Goal: Task Accomplishment & Management: Complete application form

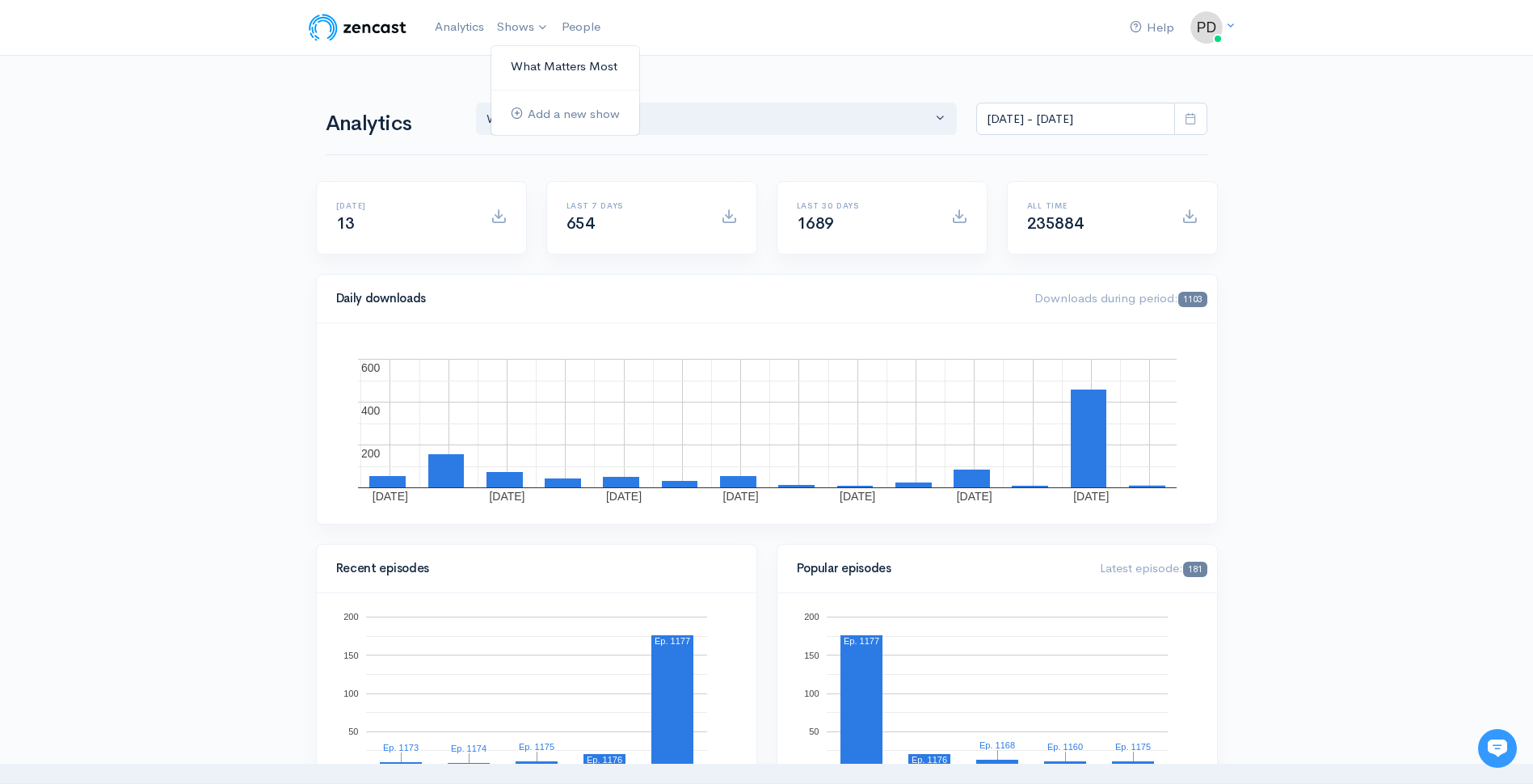
click at [527, 64] on link "What Matters Most" at bounding box center [565, 66] width 148 height 28
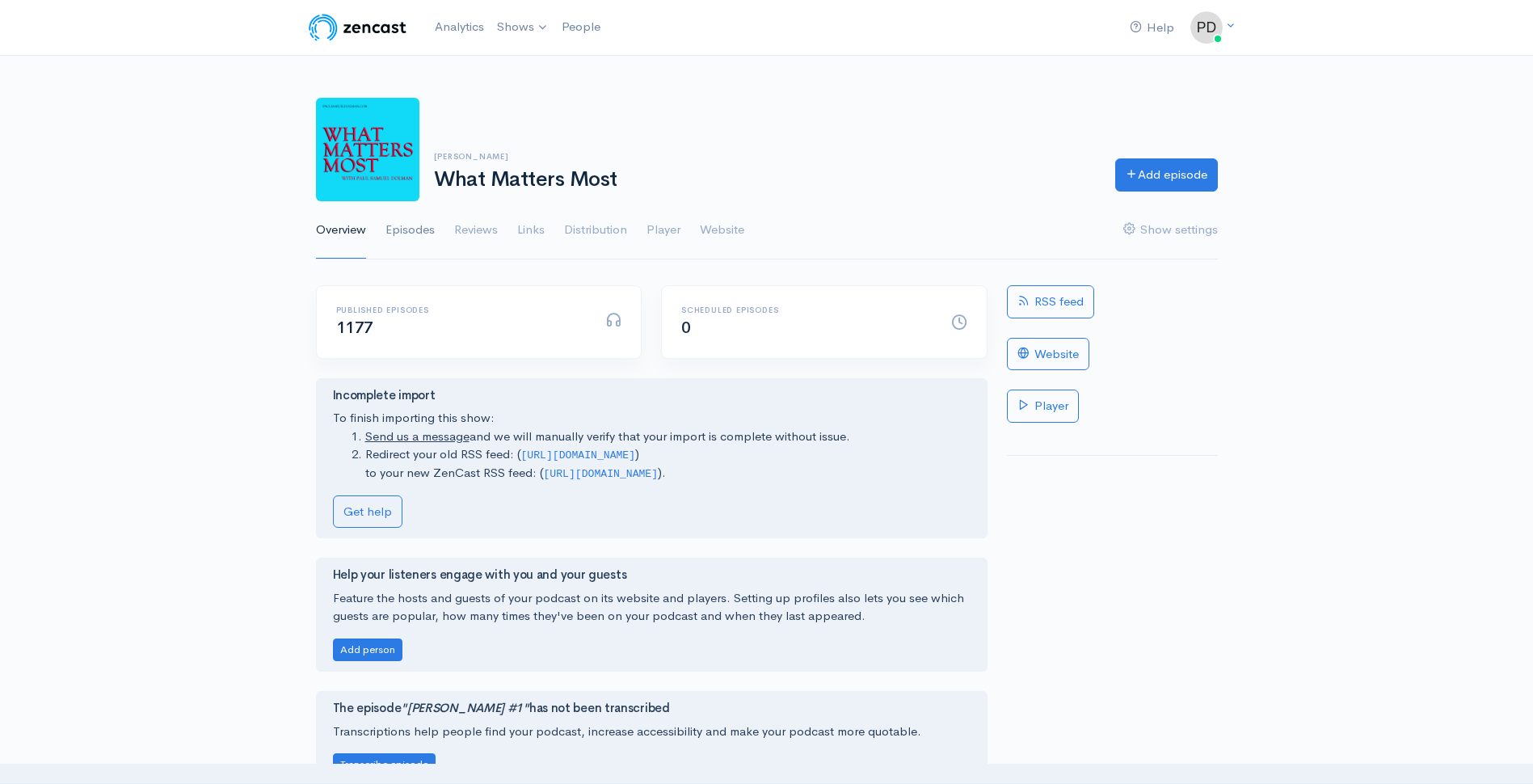
click at [429, 237] on link "Episodes" at bounding box center [410, 230] width 49 height 58
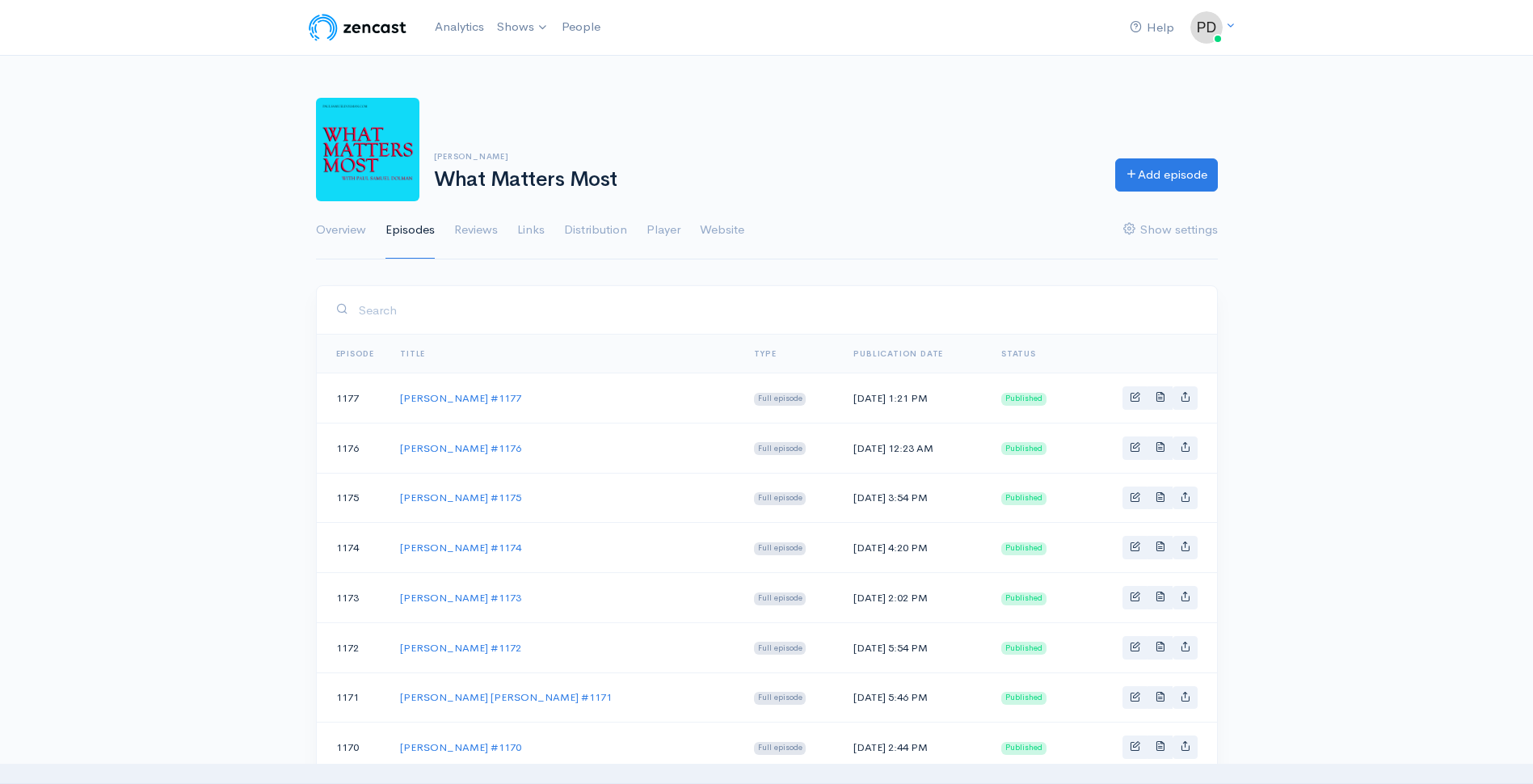
drag, startPoint x: 519, startPoint y: 401, endPoint x: 403, endPoint y: 406, distance: 116.1
click at [403, 406] on td "[PERSON_NAME] #1177" at bounding box center [564, 398] width 354 height 50
copy link "[PERSON_NAME] #1177"
click at [1128, 168] on icon at bounding box center [1132, 171] width 12 height 12
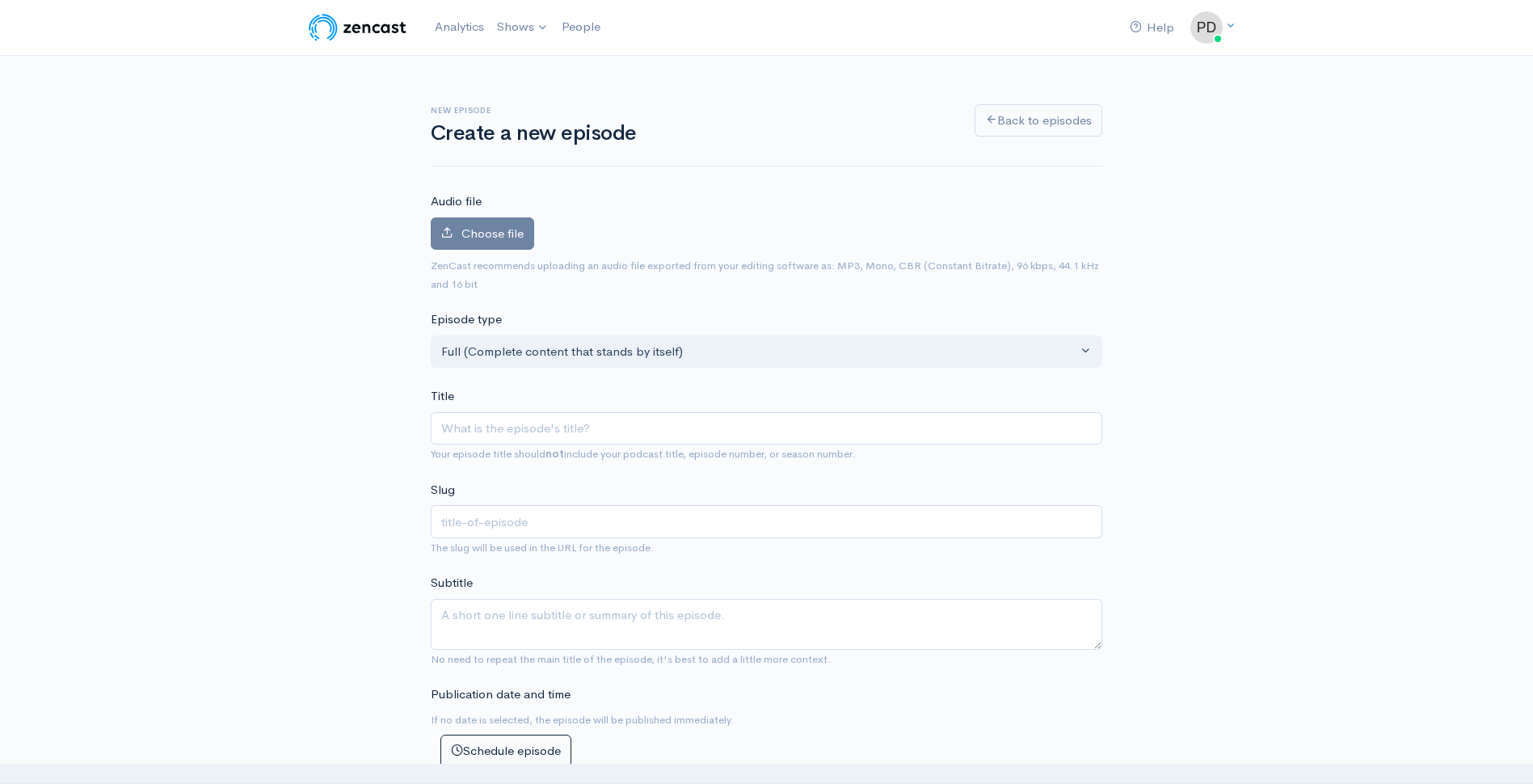
type input "[PERSON_NAME] #1177"
type input "dr-[PERSON_NAME]-1177"
type input "[PERSON_NAME] #1178"
type input "dr-[PERSON_NAME]-1178"
type input "J #1178"
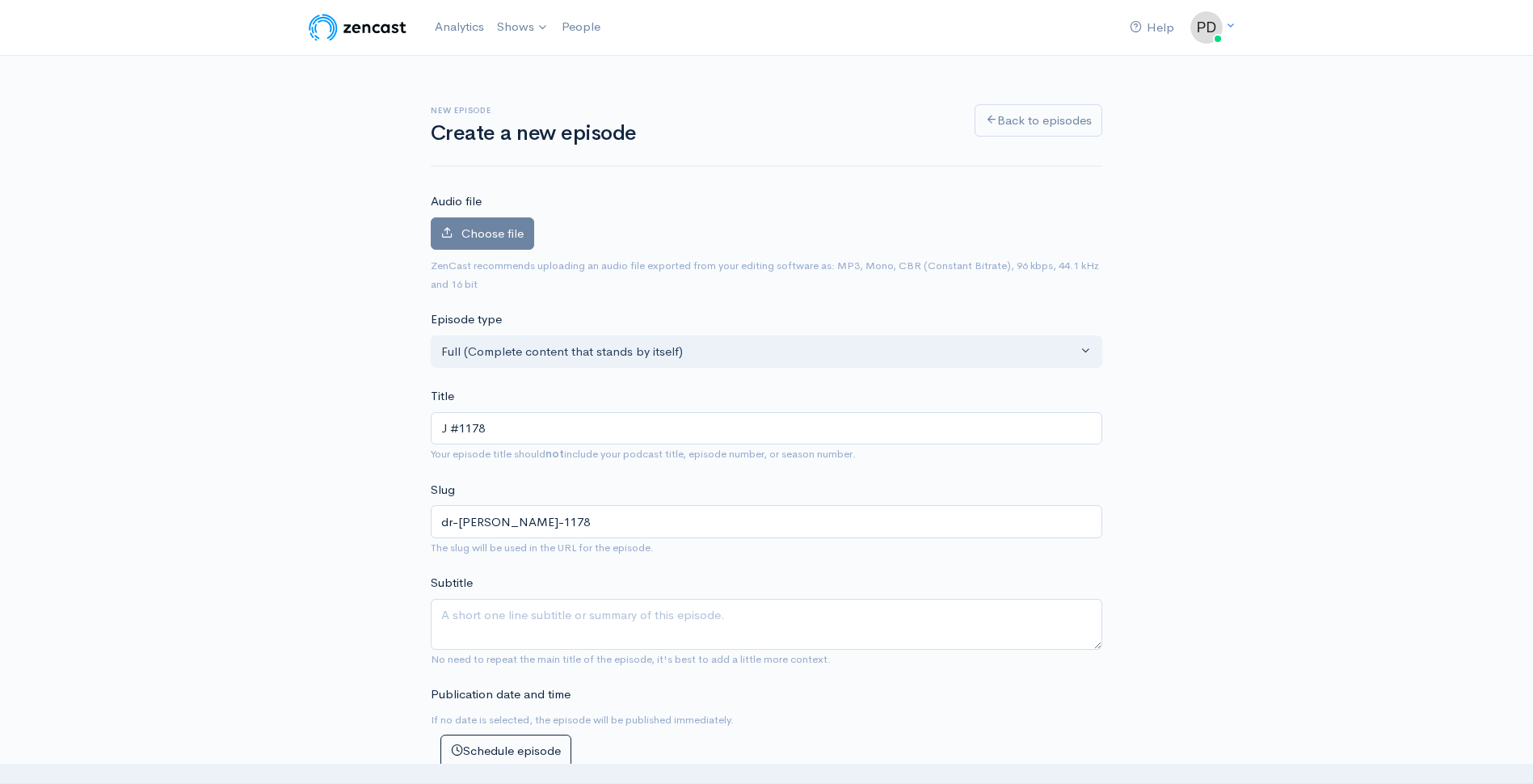
type input "j-1178"
type input "Jo #1178"
type input "jo-1178"
type input "Jod #1178"
type input "jod-1178"
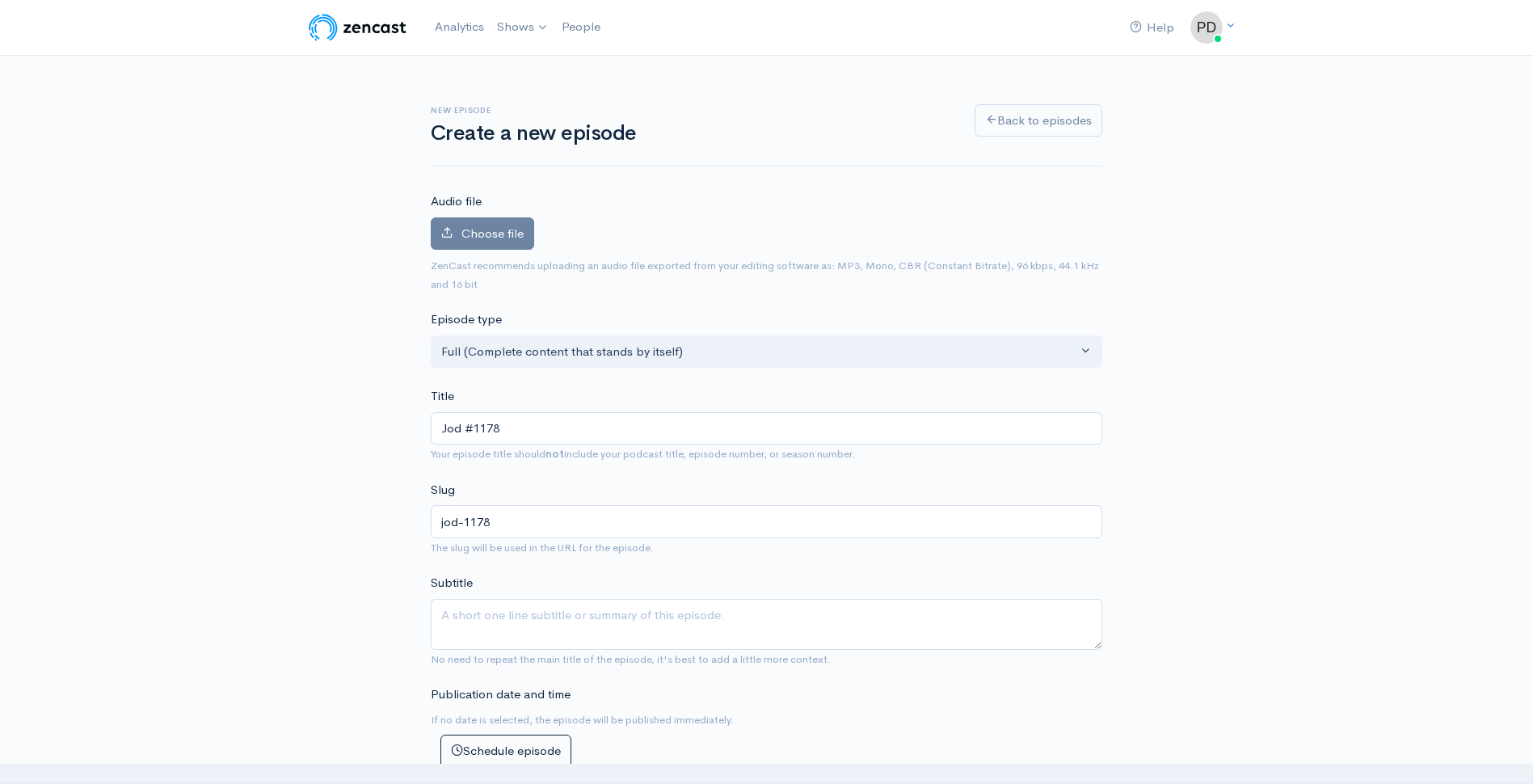
type input "[PERSON_NAME] #1178"
type input "[PERSON_NAME]-1178"
type input "[PERSON_NAME]-A #1178"
type input "[PERSON_NAME]-a-1178"
type input "[PERSON_NAME]-An #1178"
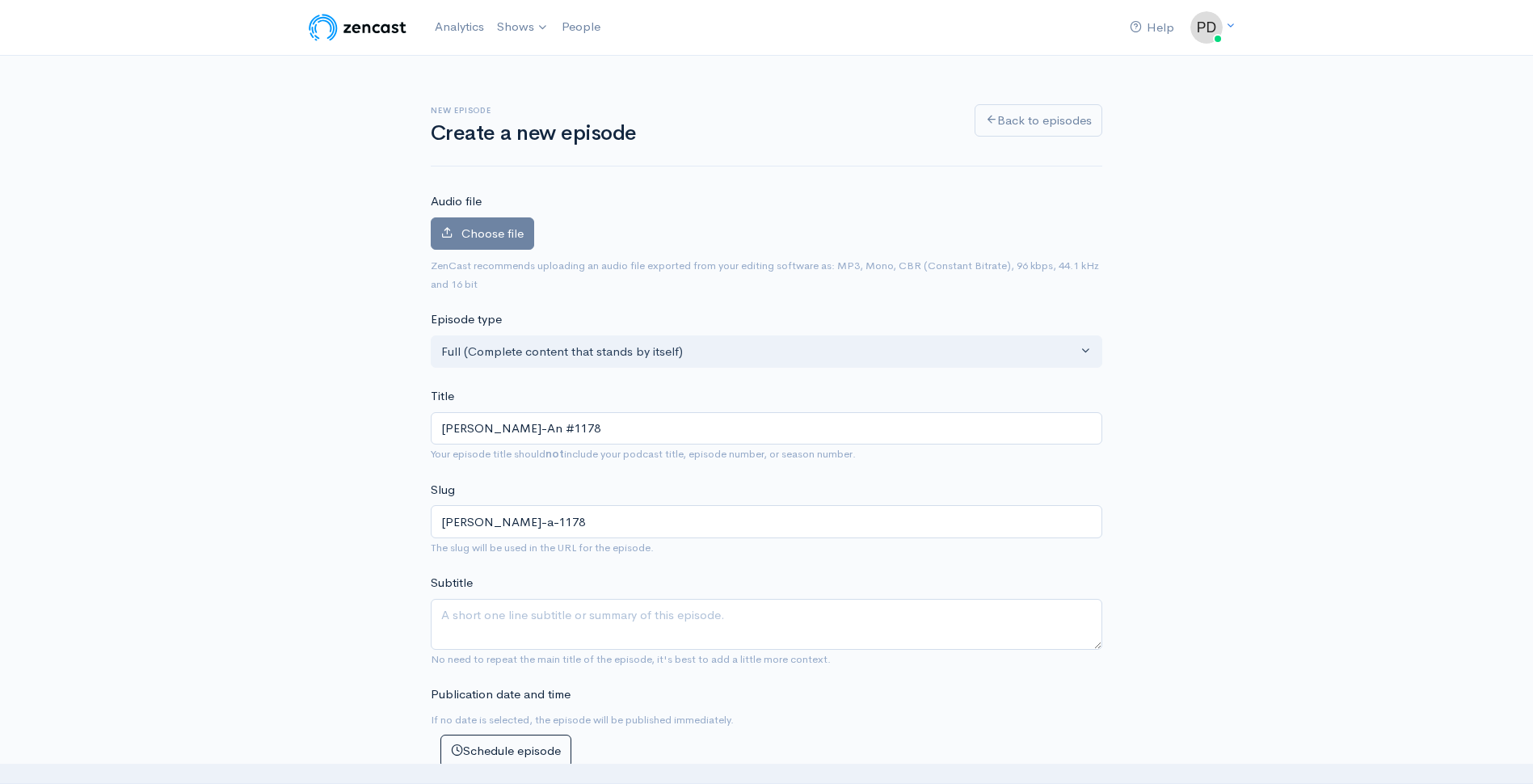
type input "[PERSON_NAME]-an-1178"
type input "[PERSON_NAME] #1178"
type input "[PERSON_NAME]-1178"
type input "[PERSON_NAME] #1178"
type input "[PERSON_NAME]-1178"
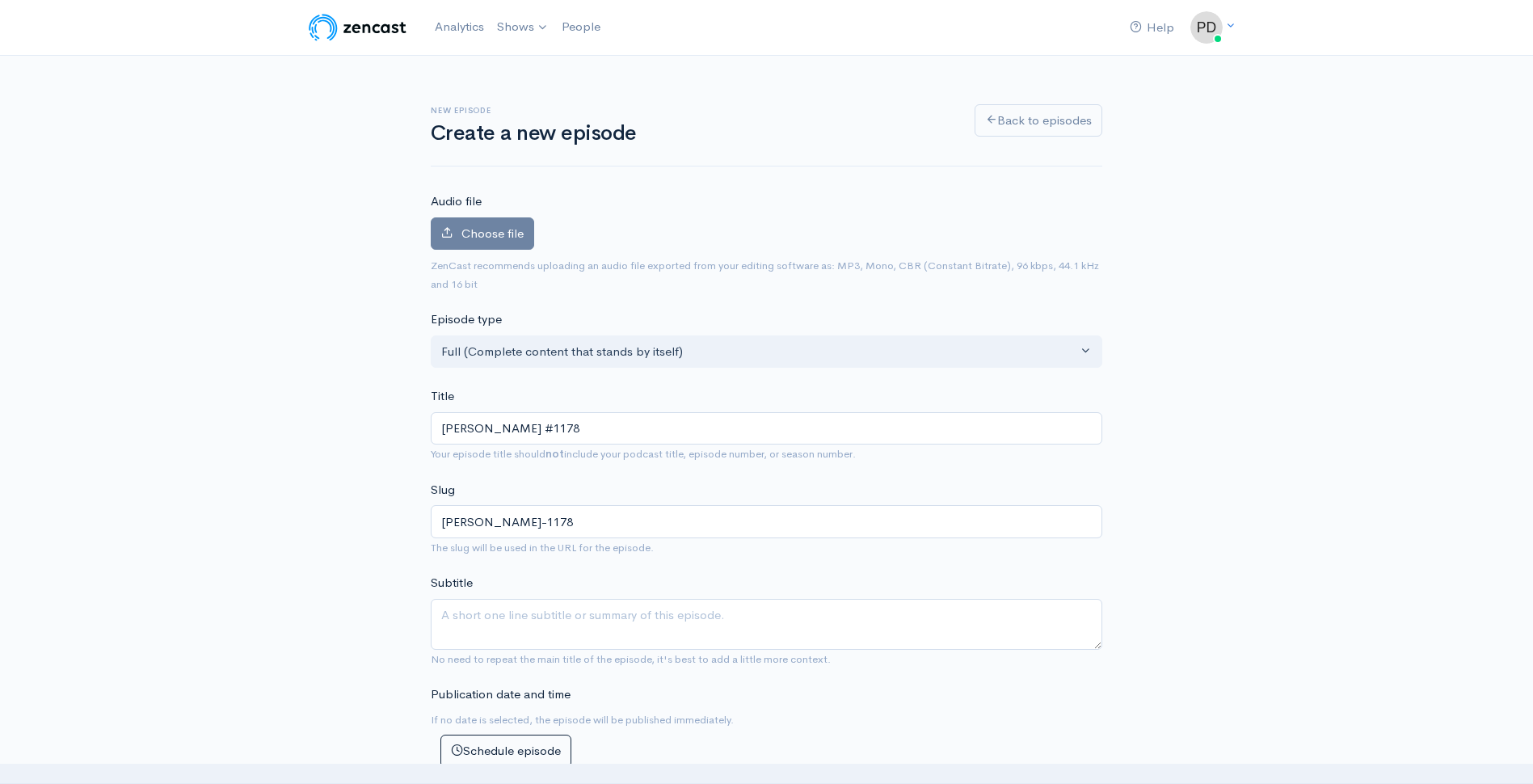
type input "[PERSON_NAME] #1178"
type input "[PERSON_NAME]-1178"
type input "[PERSON_NAME] #1178"
type input "[PERSON_NAME]-1178"
type input "[PERSON_NAME] #1178"
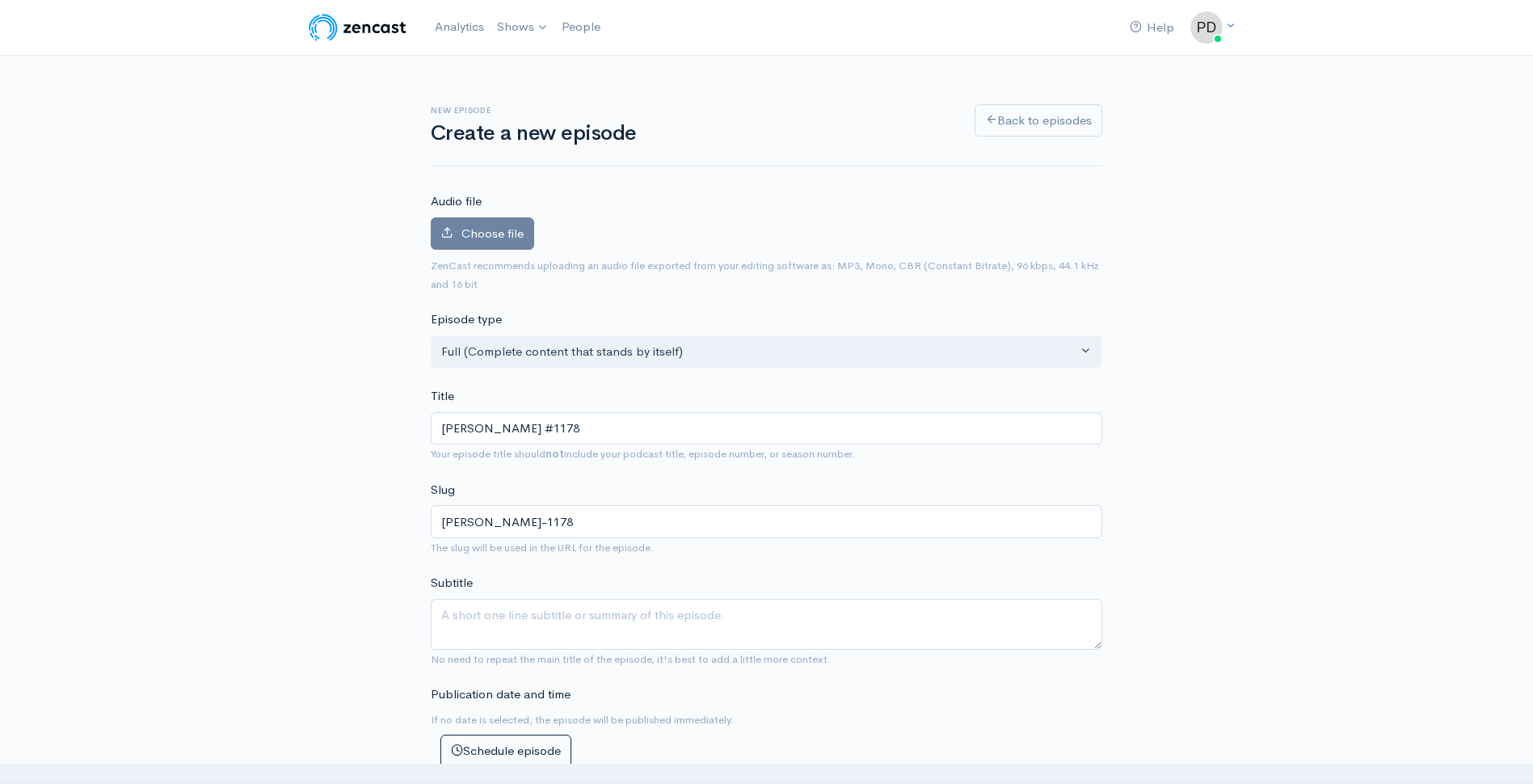
type input "[PERSON_NAME]-1178"
type input "[PERSON_NAME] #1178"
type input "[PERSON_NAME]-1178"
type input "[PERSON_NAME] #1178"
click at [486, 236] on span "Choose file" at bounding box center [492, 234] width 62 height 16
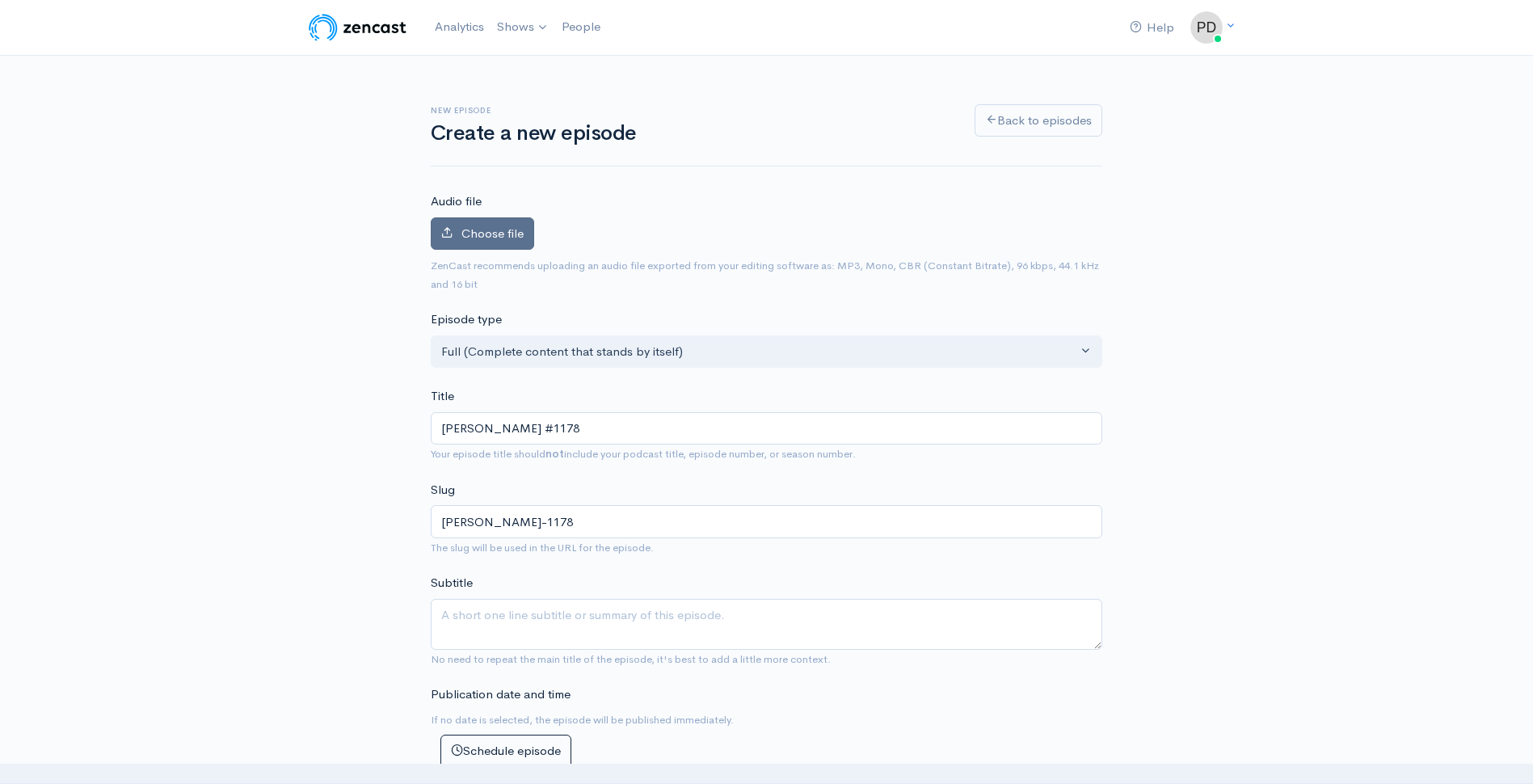
click at [0, 0] on input "Choose file" at bounding box center [0, 0] width 0 height 0
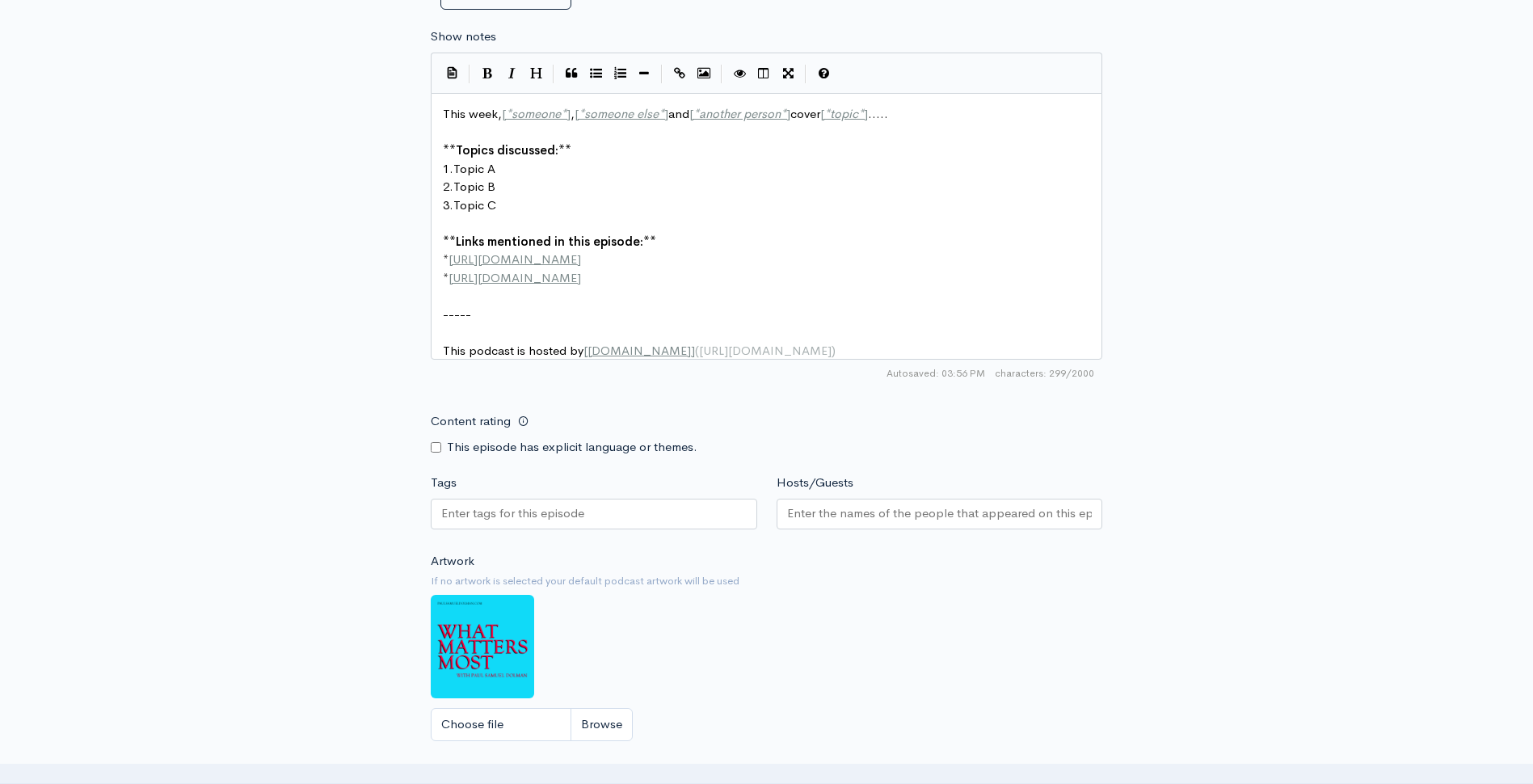
scroll to position [1132, 0]
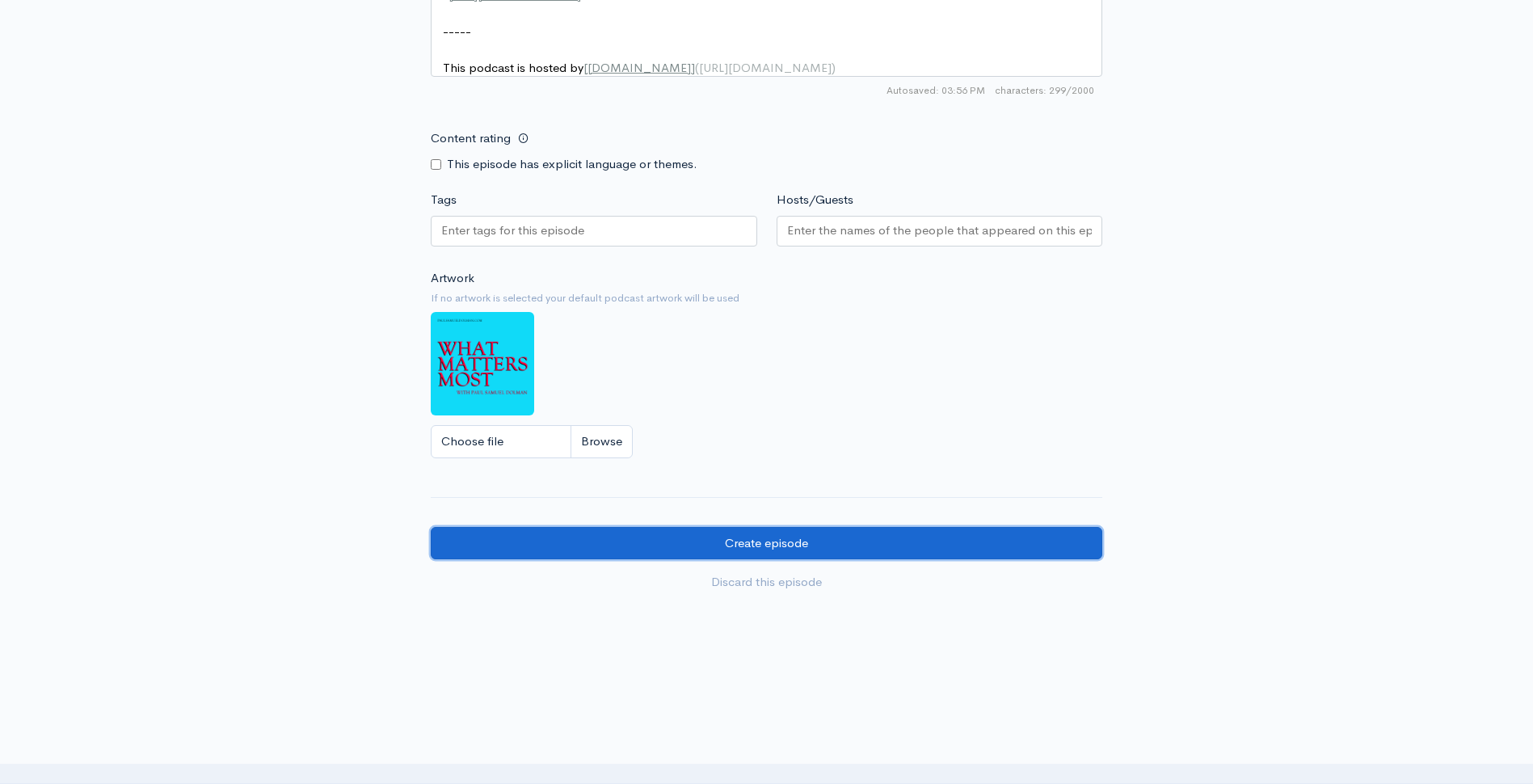
click at [801, 558] on input "Create episode" at bounding box center [766, 543] width 672 height 33
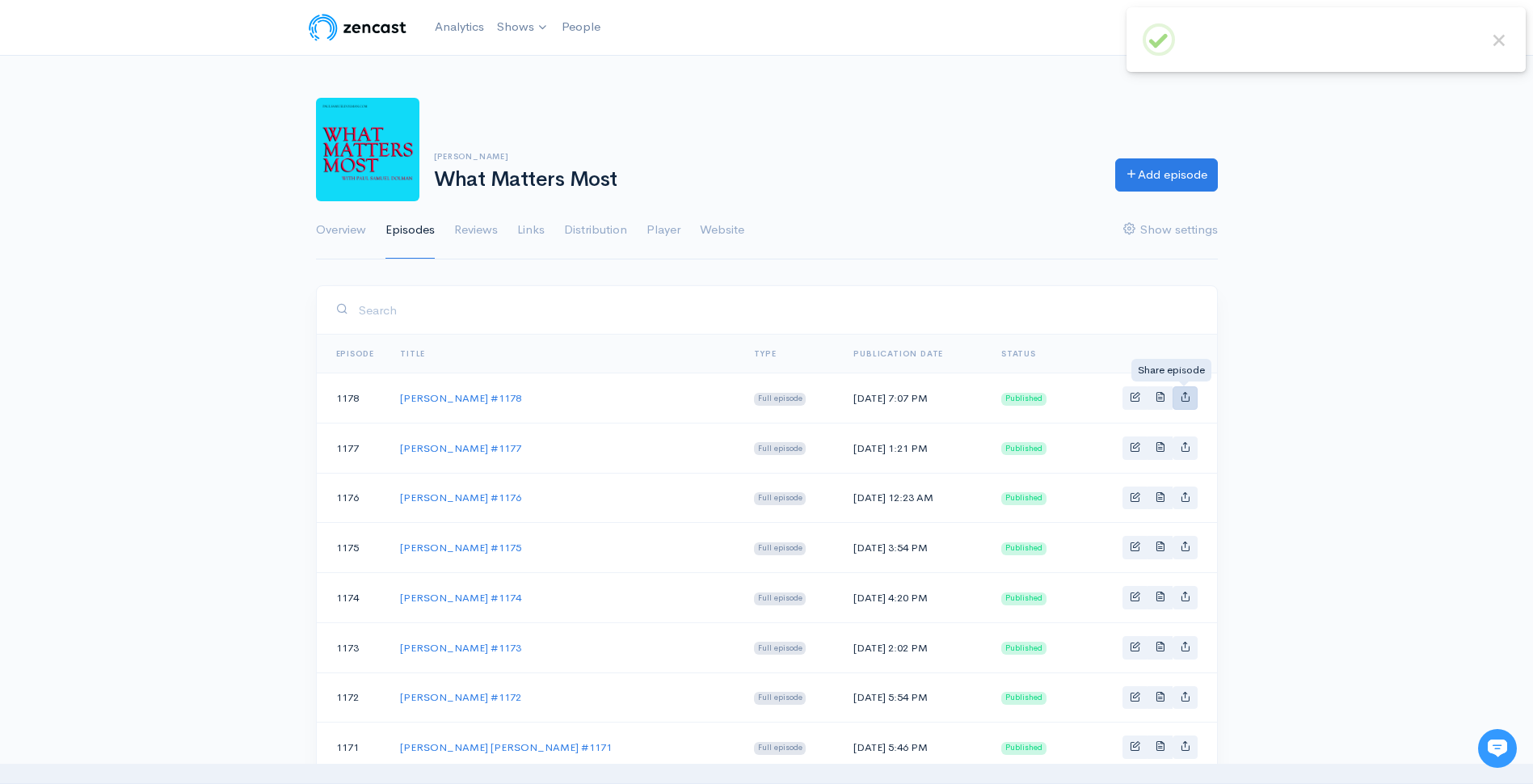
click at [1185, 397] on icon "Basic example" at bounding box center [1185, 396] width 11 height 11
type input "https://what-matters-most-11737421.zencast.website/episodes/jodi-ann-burey-1178"
type input "https://media.zencast.fm/what-matters-most-11737421/452642eb-da7e-4c2a-a18a-827…"
type input "<iframe src='https://share.zencast.fm/embed/episode/452642eb-da7e-4c2a-a18a-827…"
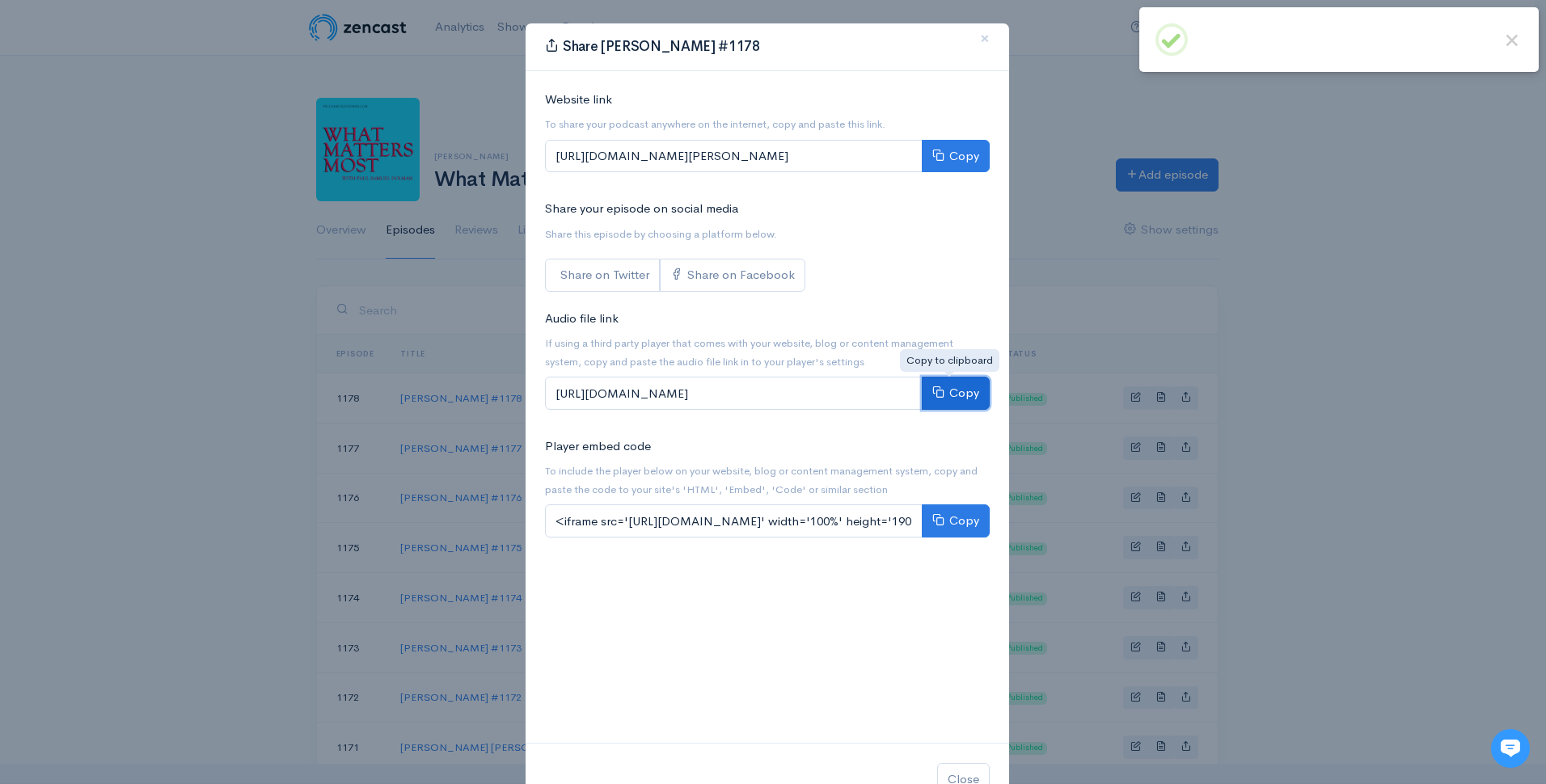
click at [945, 394] on button "Copy" at bounding box center [955, 393] width 68 height 33
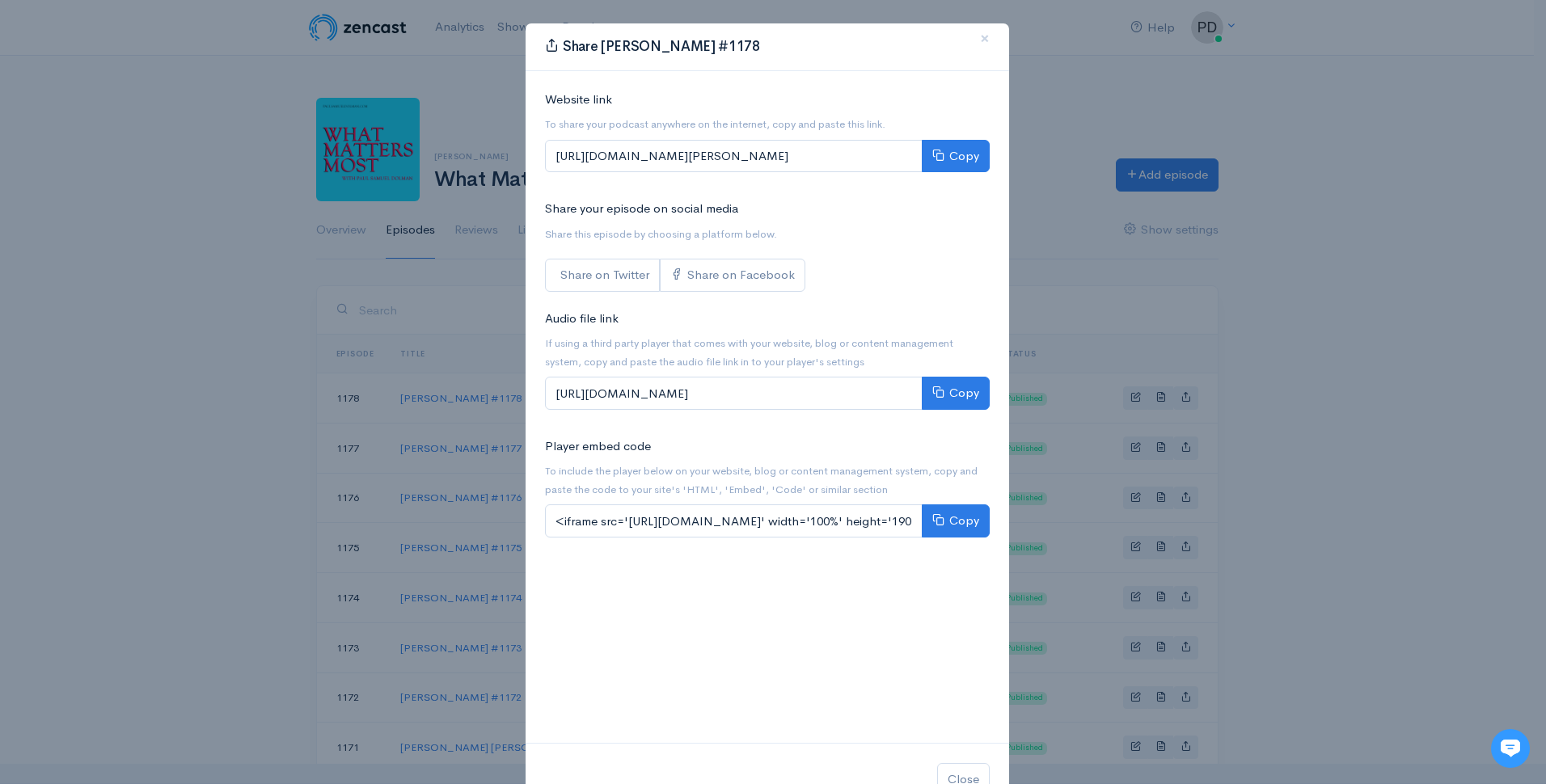
click at [1363, 75] on div "Share Jodi-Ann Burey #1178 × Website link To share your podcast anywhere on the…" at bounding box center [773, 392] width 1546 height 784
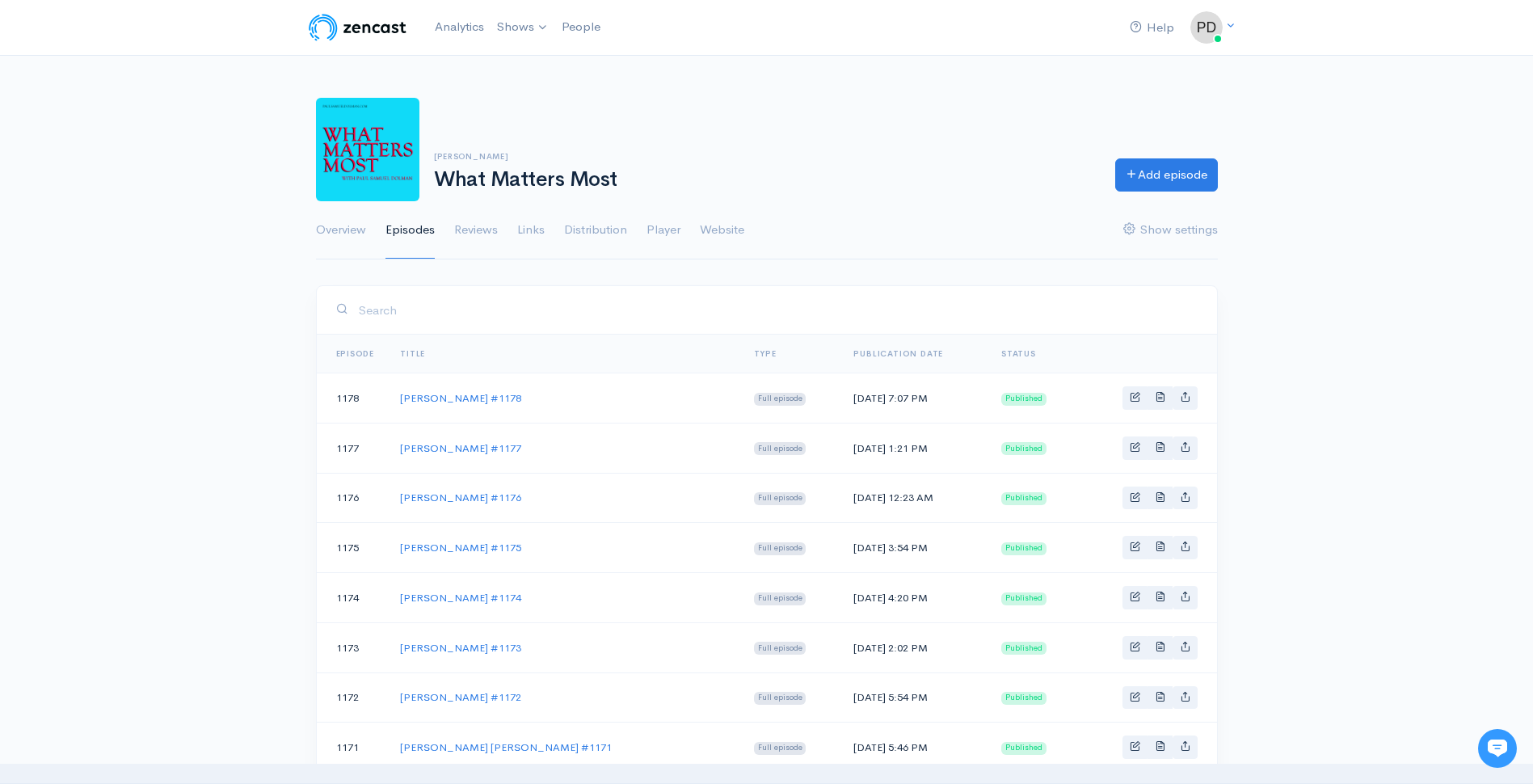
drag, startPoint x: 527, startPoint y: 402, endPoint x: 398, endPoint y: 405, distance: 129.0
click at [398, 405] on td "[PERSON_NAME] #1178" at bounding box center [564, 398] width 354 height 50
copy link "[PERSON_NAME] #1178"
click at [1157, 171] on link "Add episode" at bounding box center [1166, 173] width 102 height 33
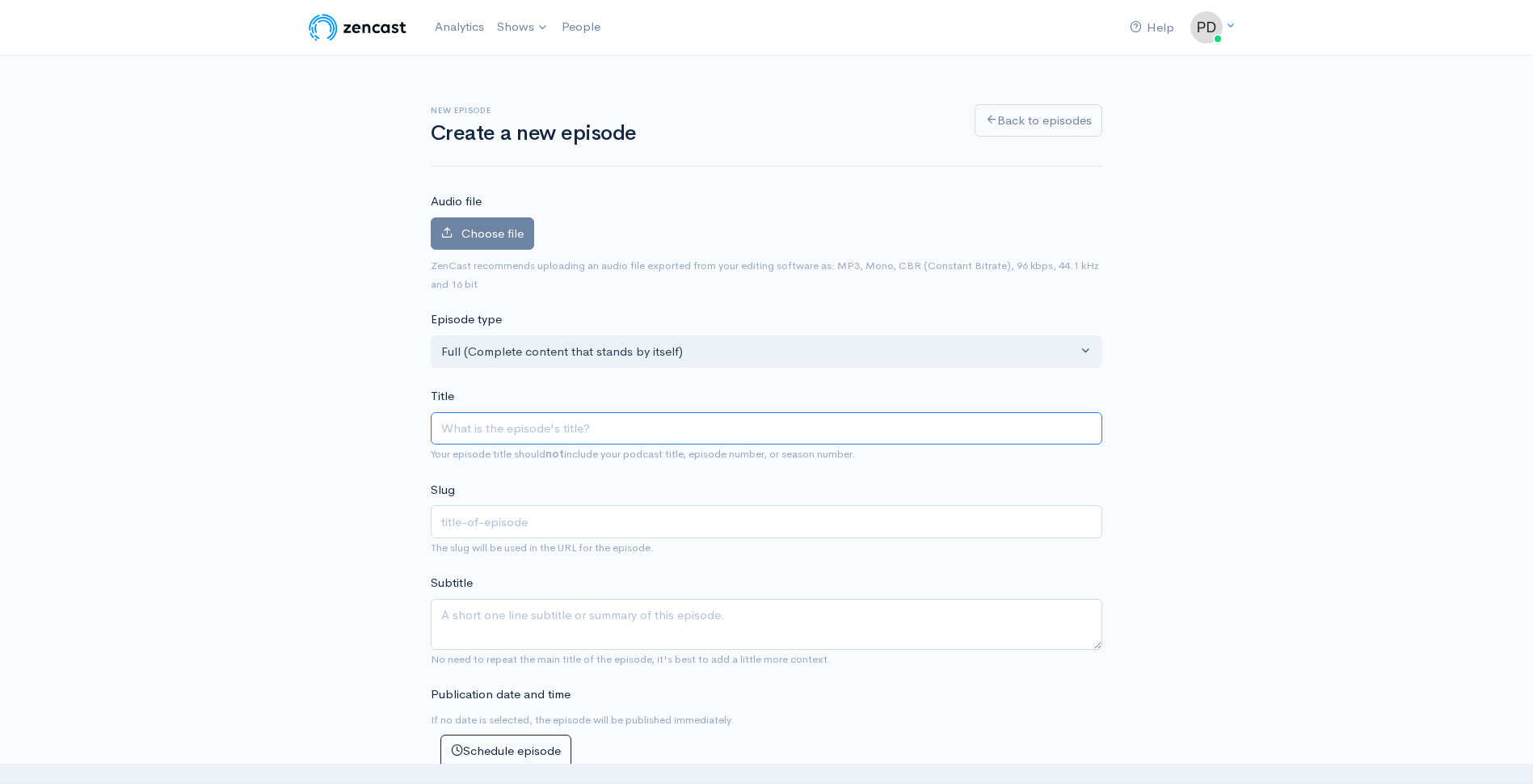
paste input "[PERSON_NAME] #1178"
type input "[PERSON_NAME] #1178"
type input "[PERSON_NAME]-1178"
drag, startPoint x: 559, startPoint y: 431, endPoint x: 598, endPoint y: 421, distance: 40.3
click at [576, 427] on input "[PERSON_NAME] #1178" at bounding box center [766, 429] width 672 height 33
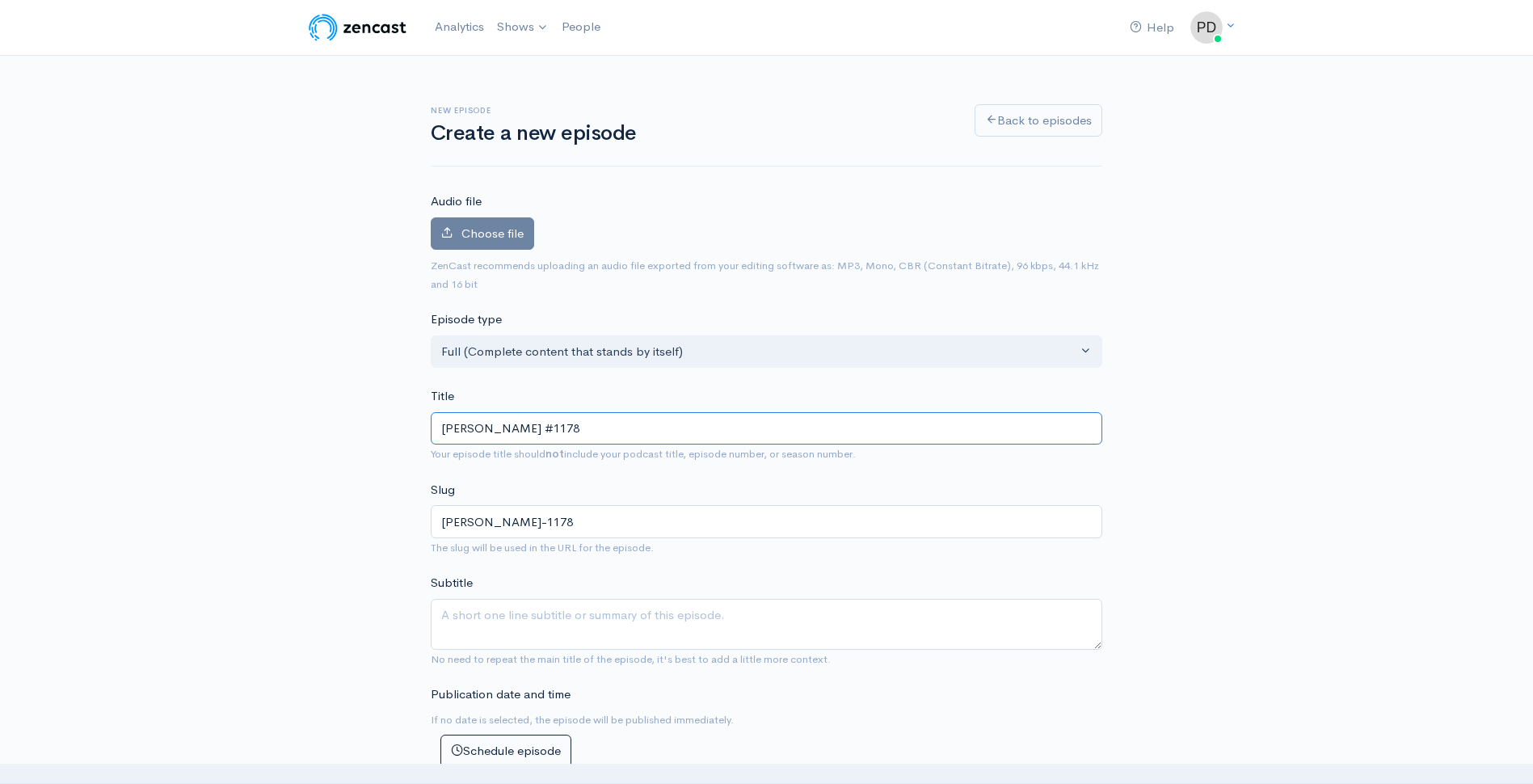
type input "Jodi-Ann Burey #1179"
type input "jodi-ann-burey-1179"
drag, startPoint x: 524, startPoint y: 434, endPoint x: 346, endPoint y: 431, distance: 178.0
type input "R #1179"
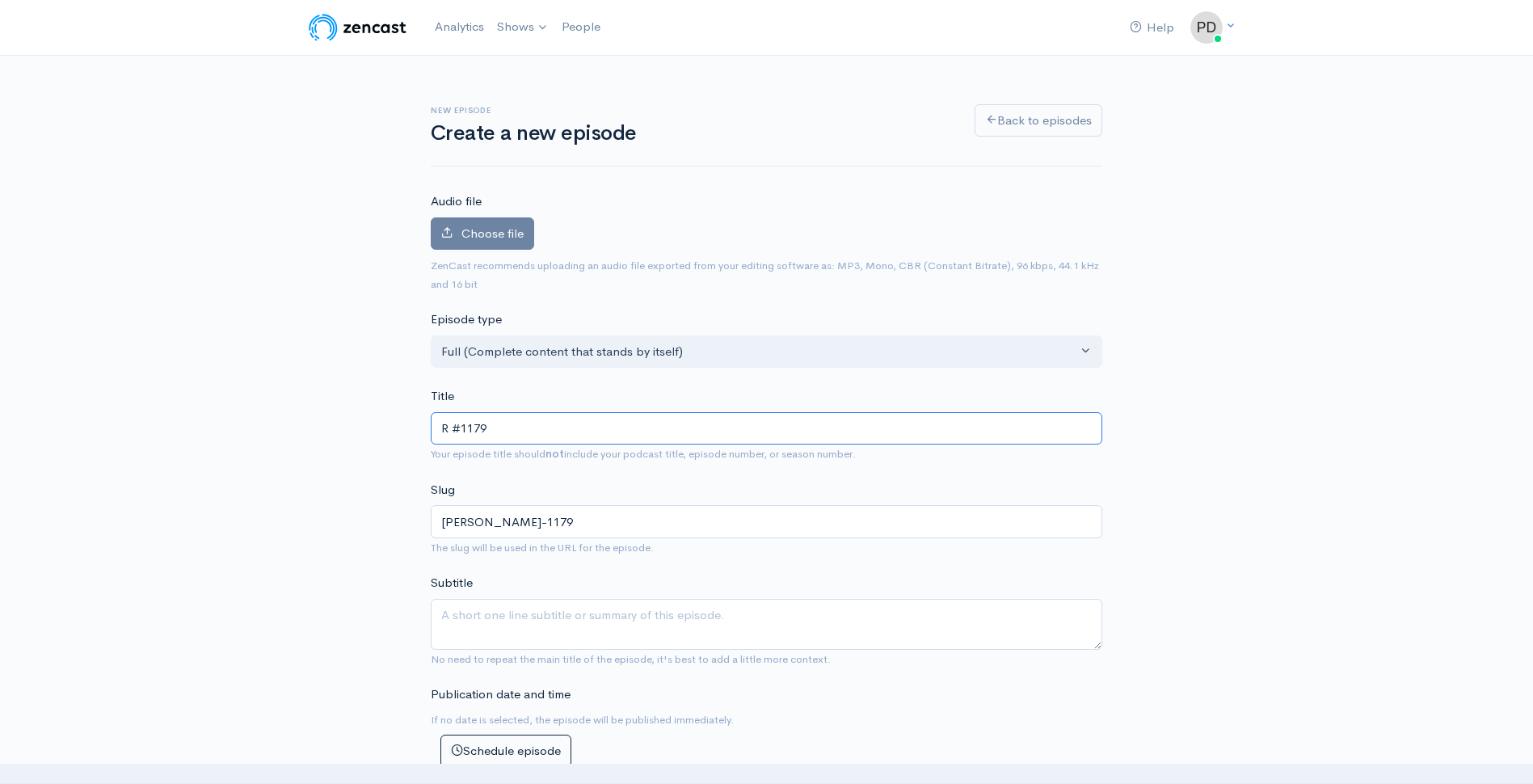
type input "r-1179"
type input "Ro #1179"
type input "ro-1179"
type input "Rog #1179"
type input "rog-1179"
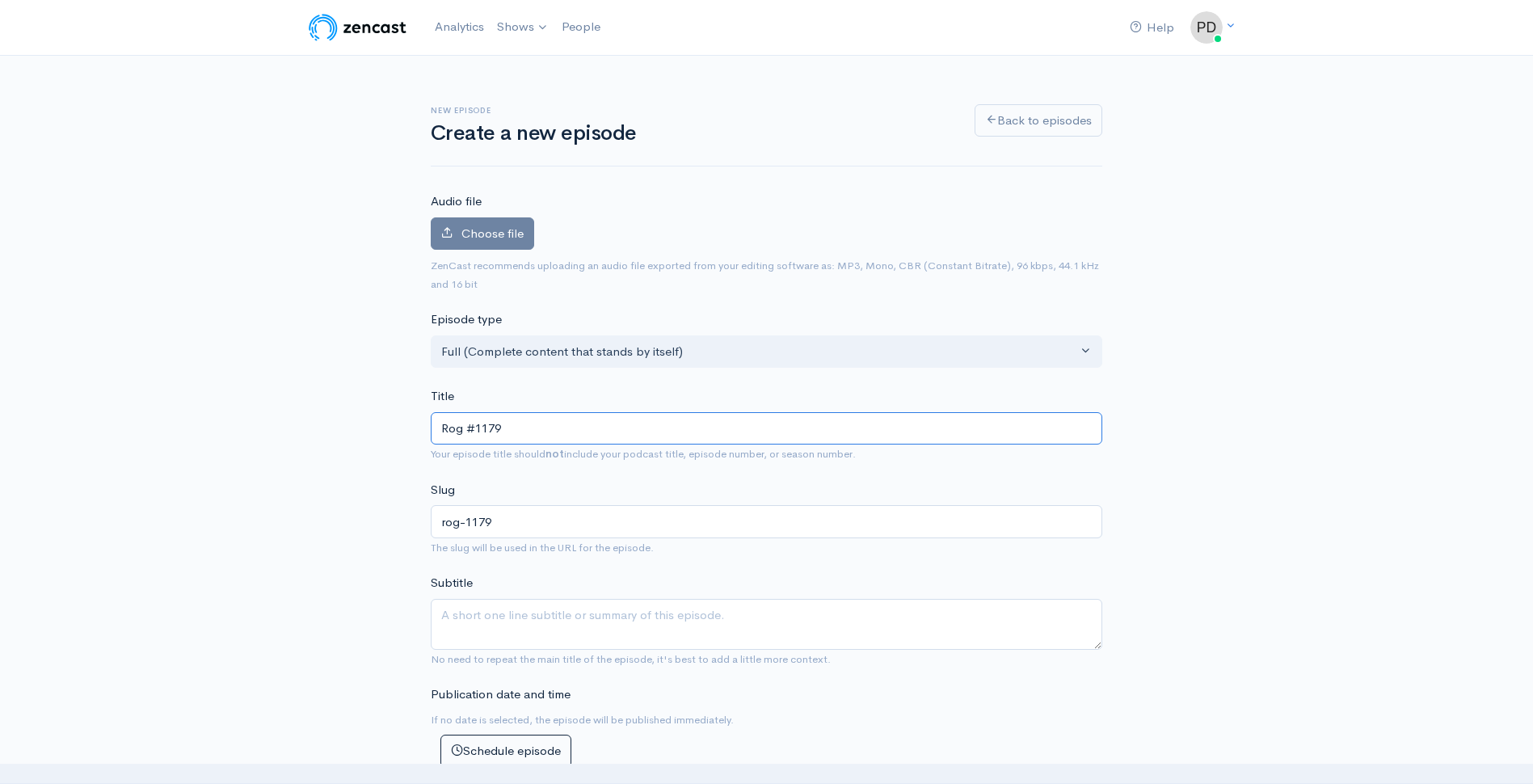
type input "Roge #1179"
type input "roge-1179"
type input "Roger #1179"
type input "roger-1179"
type input "Roger H #1179"
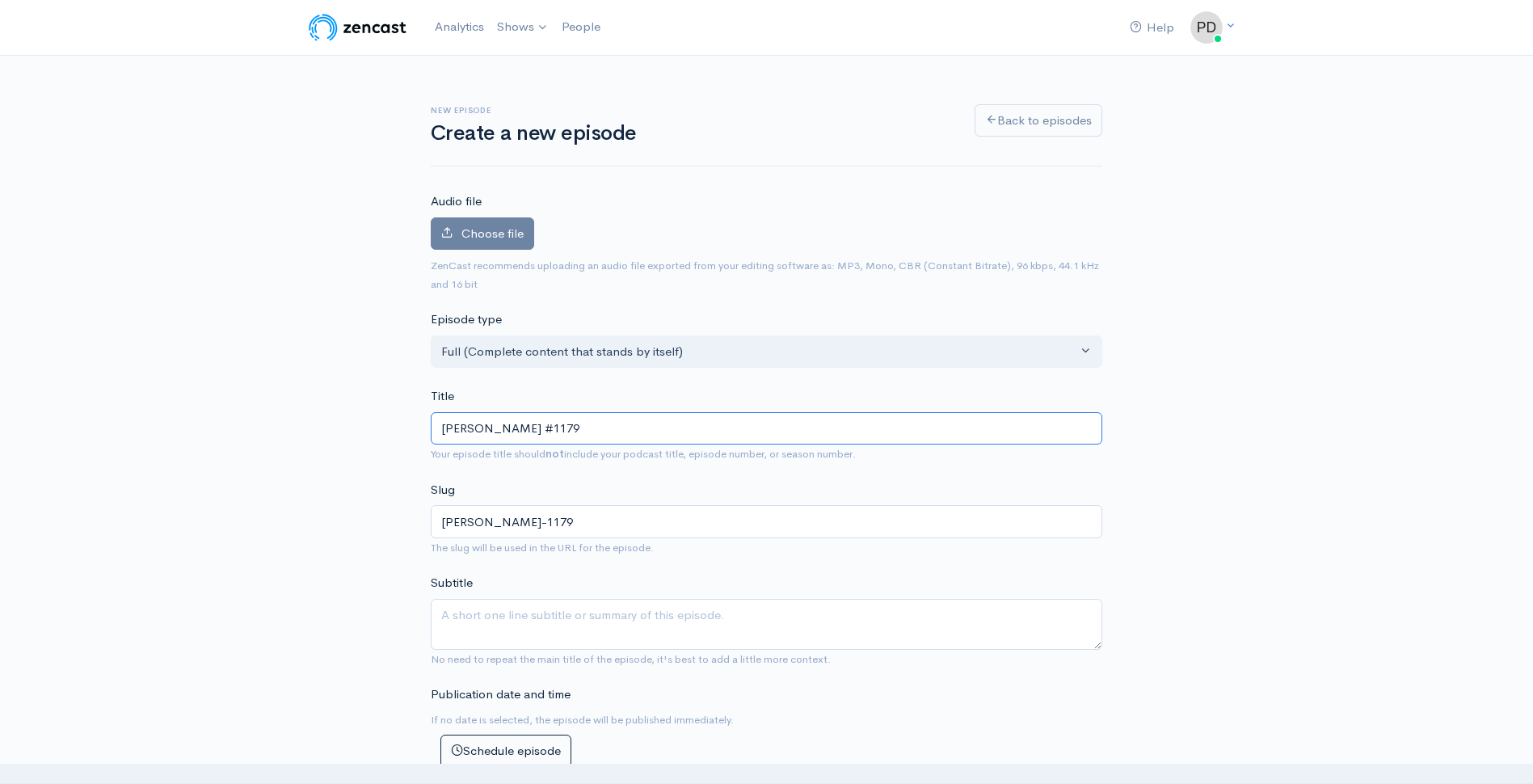
type input "roger-h-1179"
type input "Roger Hal #1179"
type input "roger-hal-1179"
type input "Roger Hall #1179"
type input "roger-hall-1179"
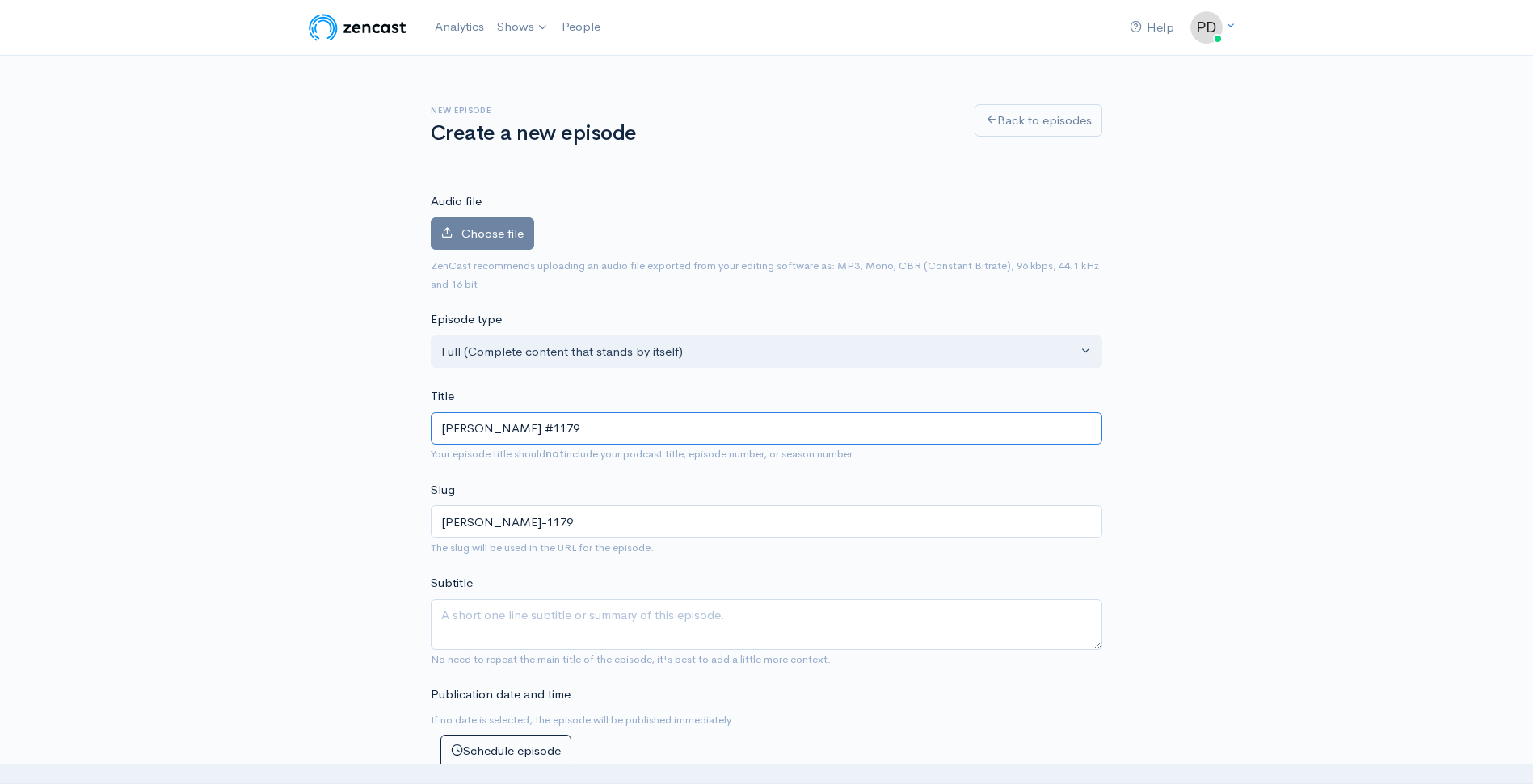
type input "Roger Halla #1179"
type input "roger-halla-1179"
type input "Roger Hallam #1179"
type input "roger-hallam-1179"
type input "Roger Hallam #1179"
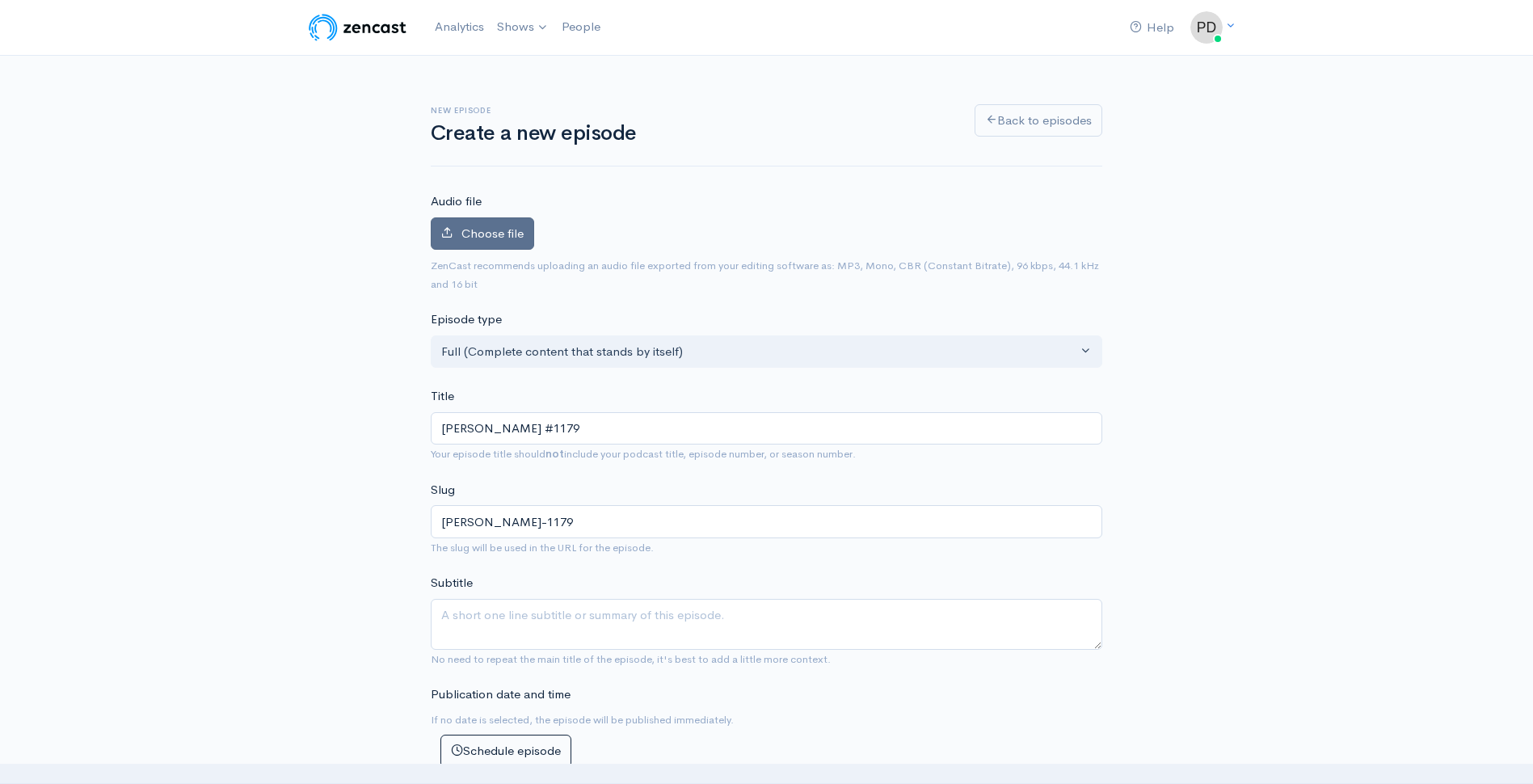
click at [513, 239] on span "Choose file" at bounding box center [492, 234] width 62 height 16
click at [0, 0] on input "Choose file" at bounding box center [0, 0] width 0 height 0
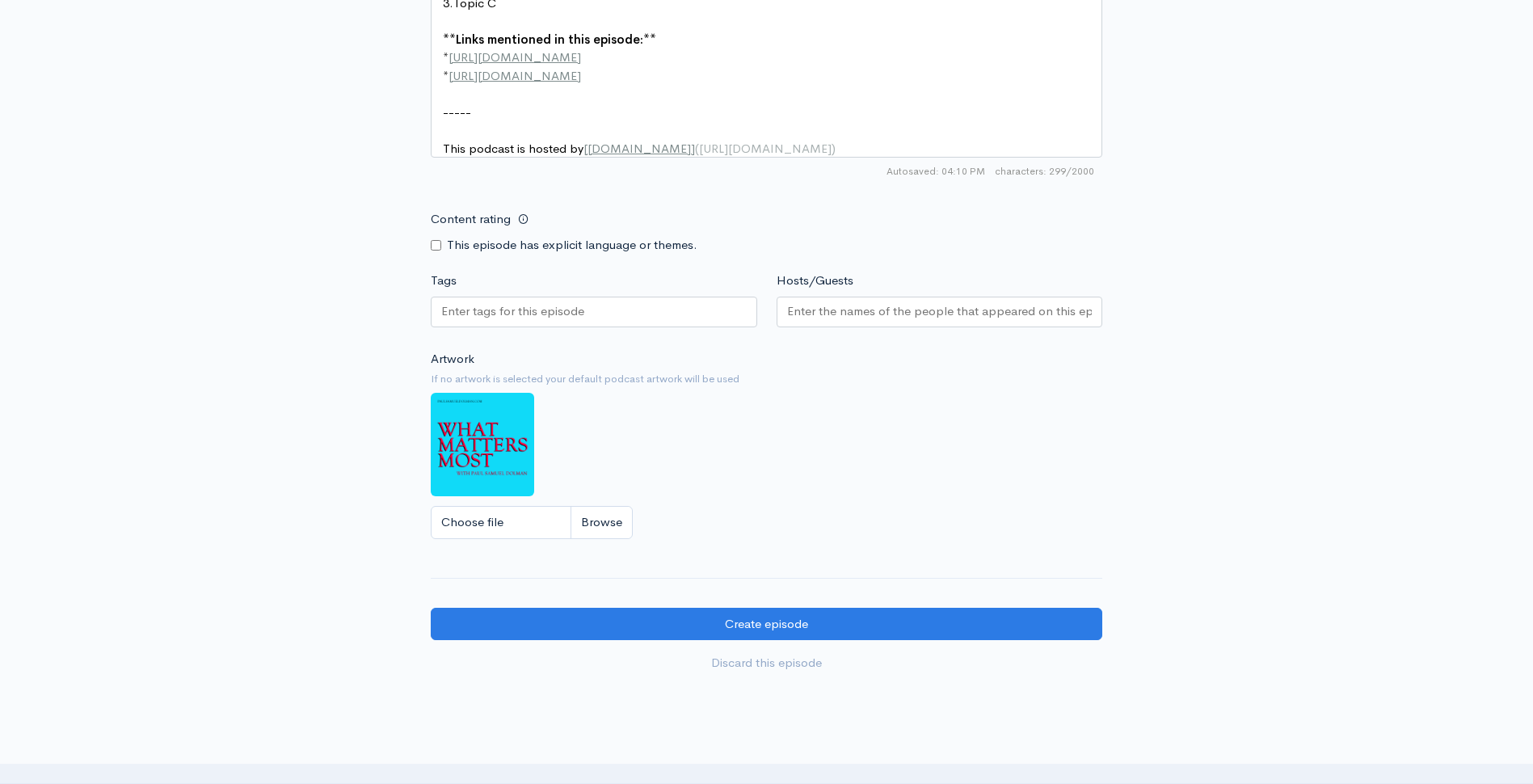
scroll to position [1188, 0]
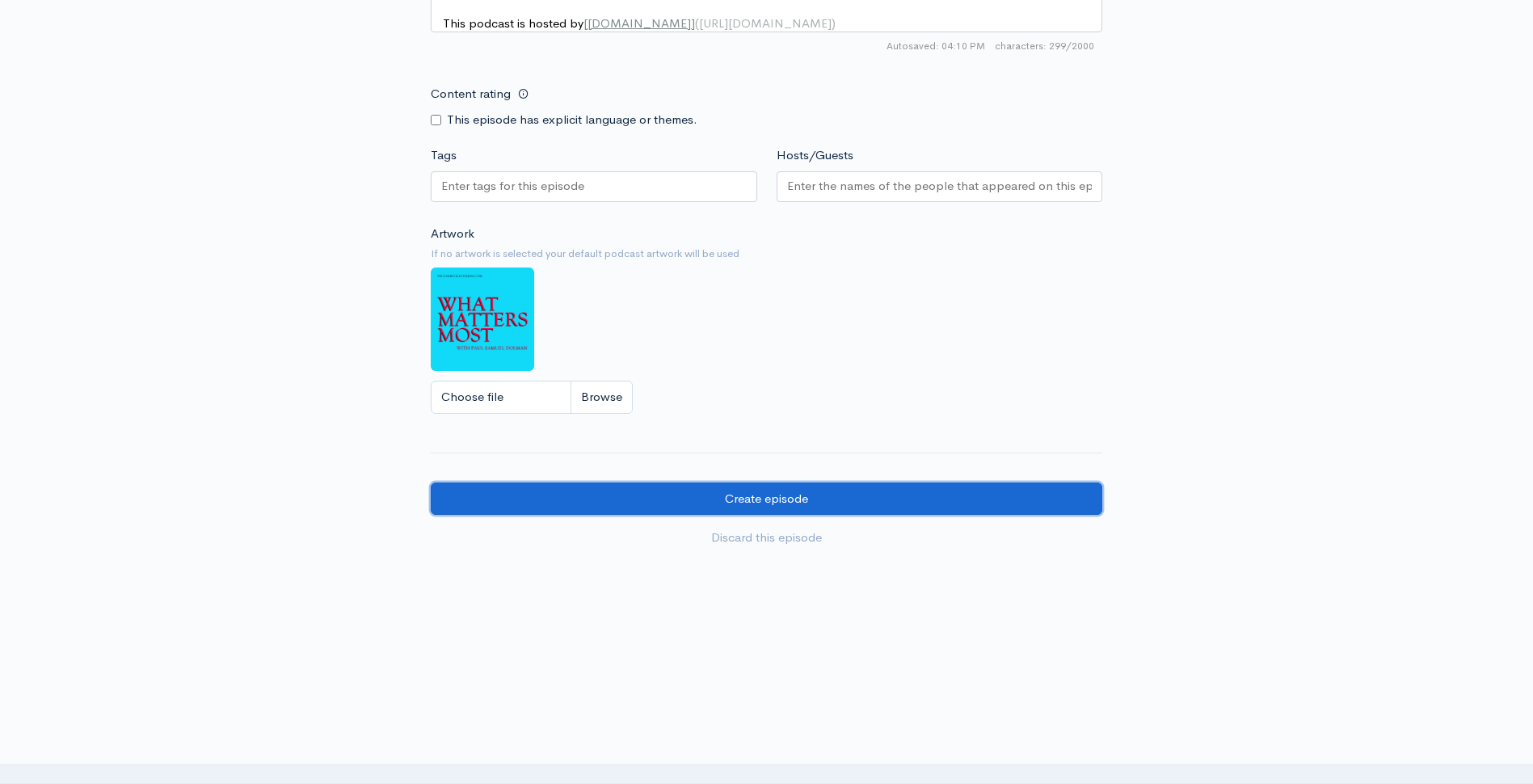
click at [749, 502] on input "Create episode" at bounding box center [766, 499] width 672 height 33
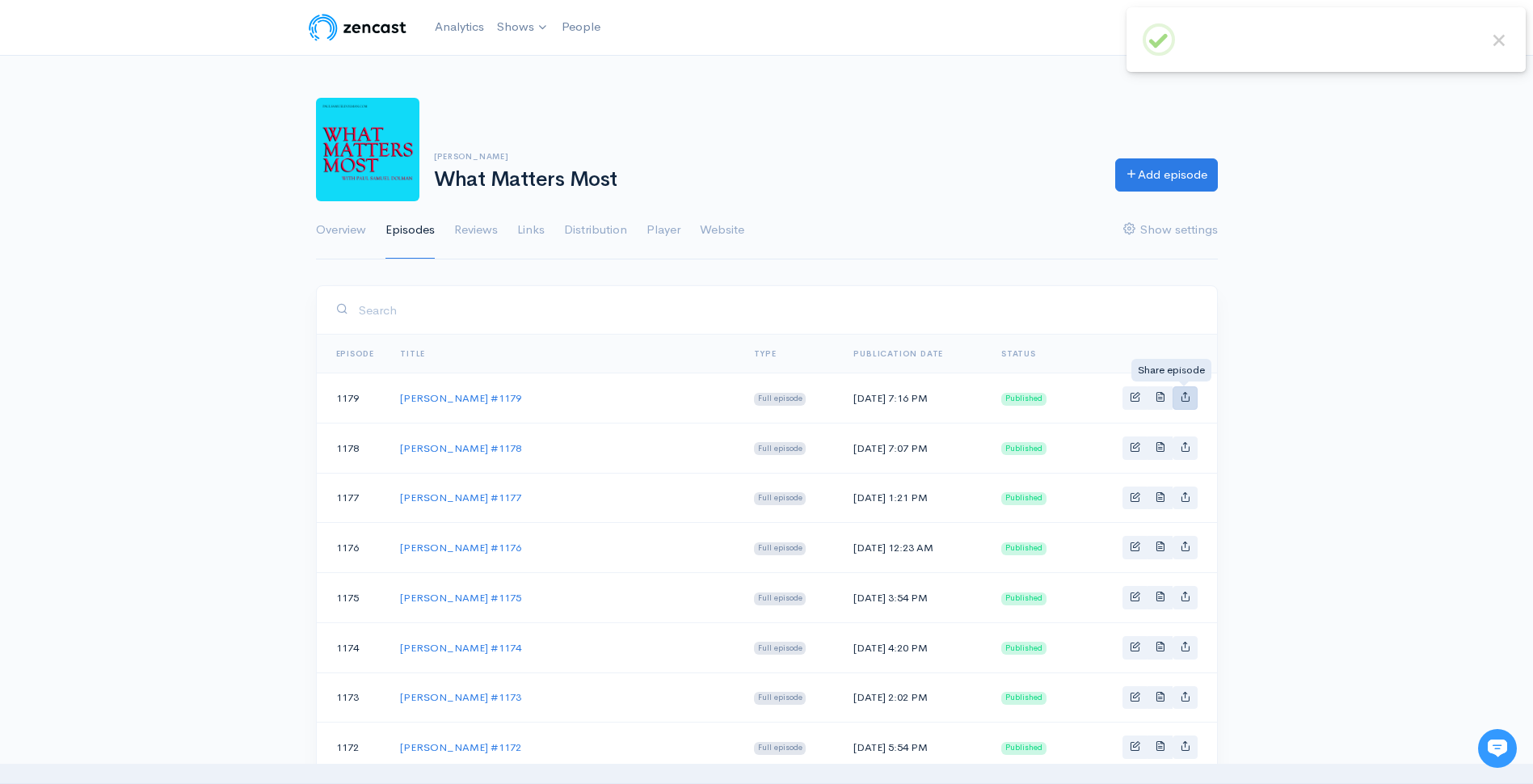
click at [1182, 395] on icon "Basic example" at bounding box center [1185, 396] width 11 height 11
type input "https://what-matters-most-11737421.zencast.website/episodes/roger-hallam-1179"
type input "https://media.zencast.fm/what-matters-most-11737421/463a01ed-160a-4b63-9d81-d6e…"
type input "<iframe src='https://share.zencast.fm/embed/episode/463a01ed-160a-4b63-9d81-d6e…"
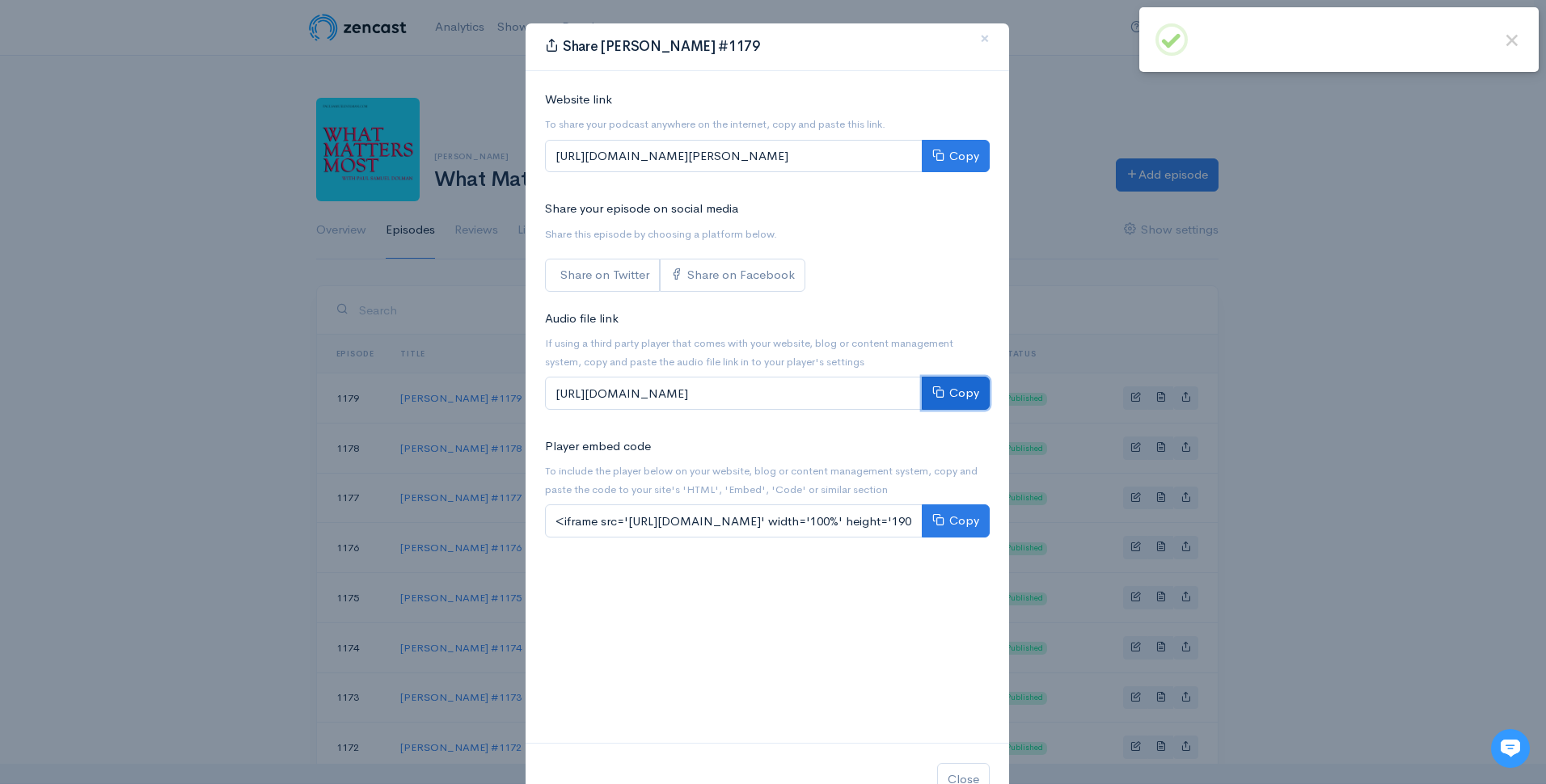
click at [946, 395] on button "Copy" at bounding box center [955, 393] width 68 height 33
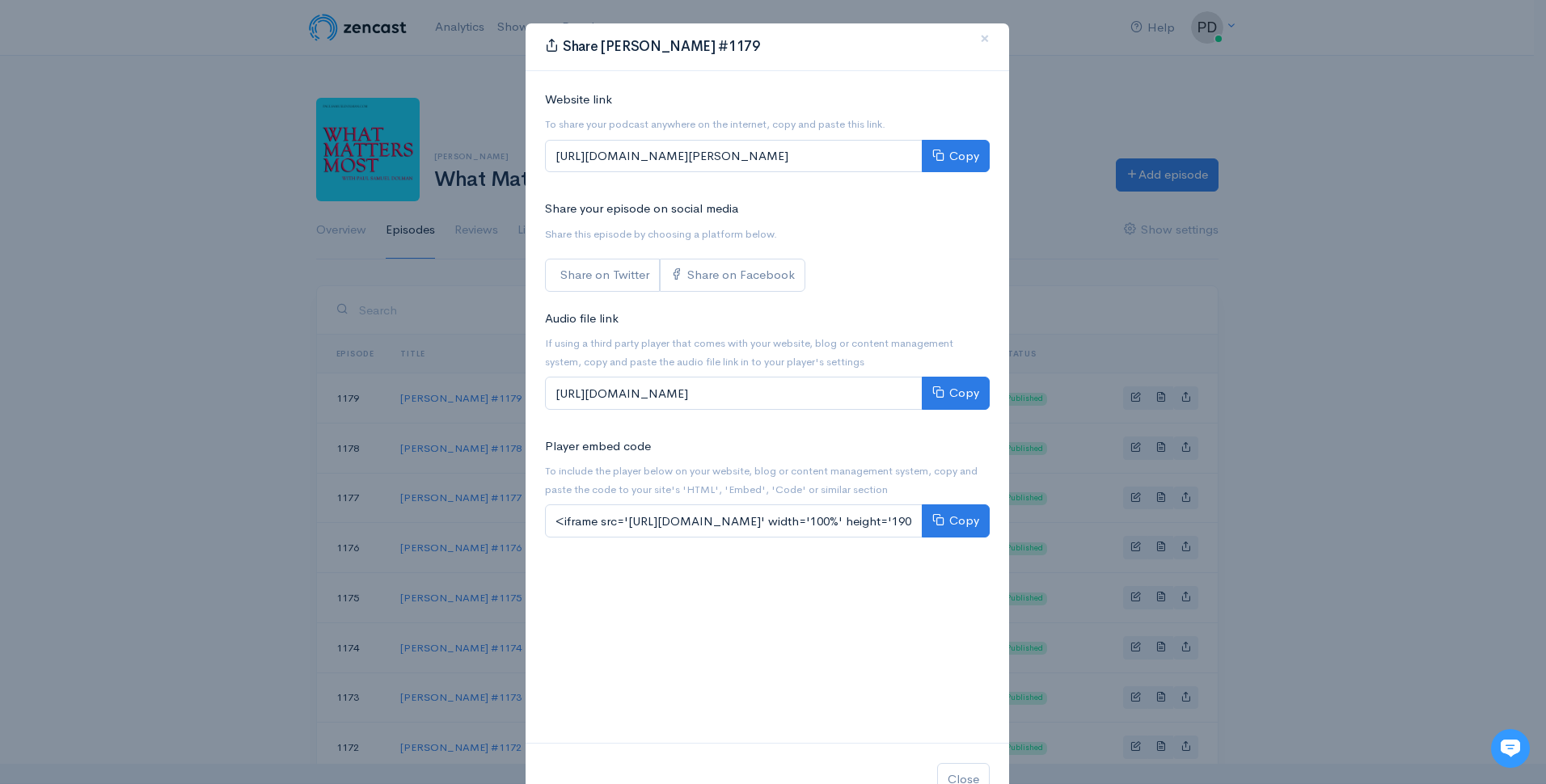
click at [1343, 186] on div "Share Roger Hallam #1179 × Website link To share your podcast anywhere on the i…" at bounding box center [773, 392] width 1546 height 784
